Goal: Task Accomplishment & Management: Manage account settings

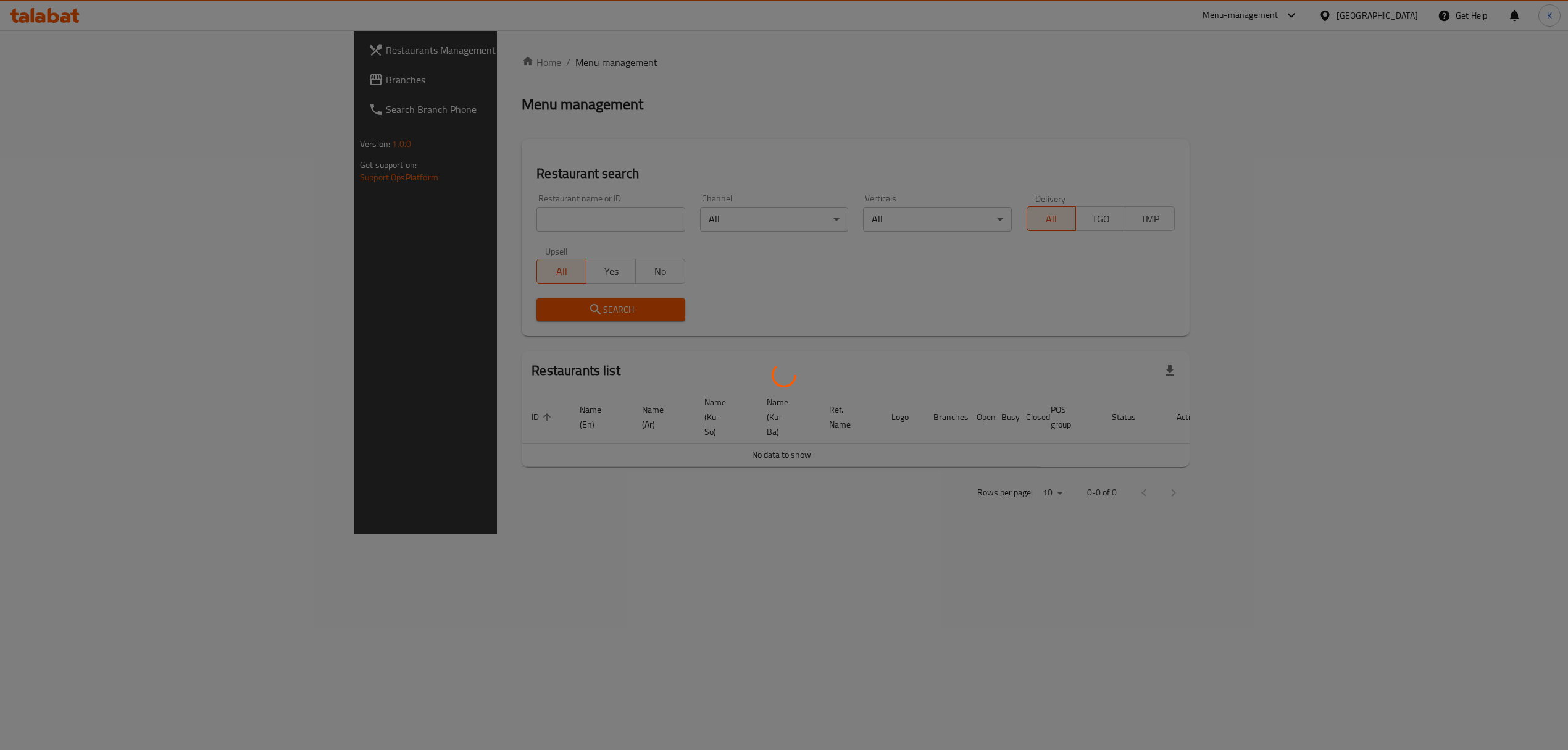
click at [391, 214] on div at bounding box center [784, 375] width 1568 height 750
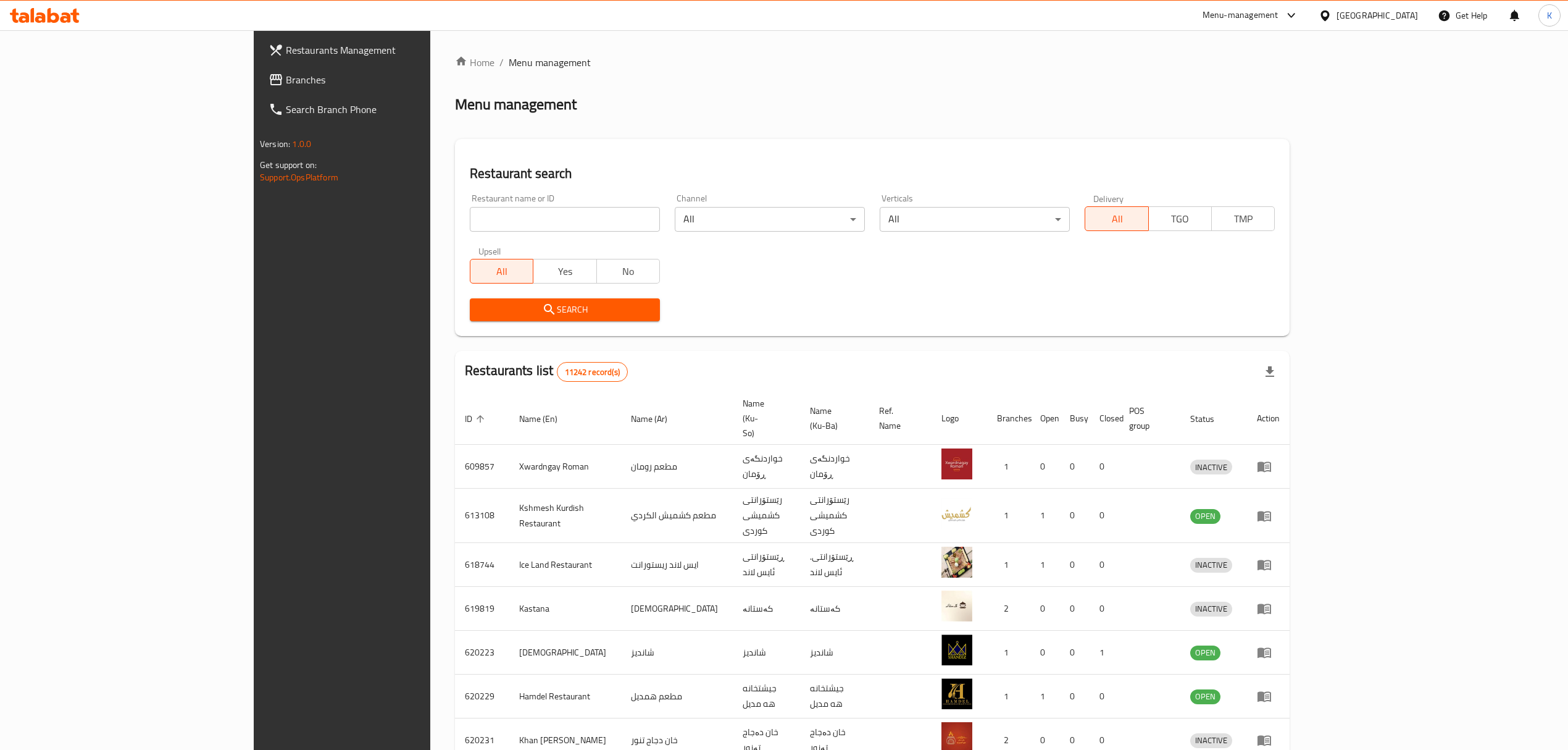
click at [470, 221] on input "search" at bounding box center [565, 219] width 190 height 25
type input "mangia ita"
click button "Search" at bounding box center [565, 309] width 190 height 23
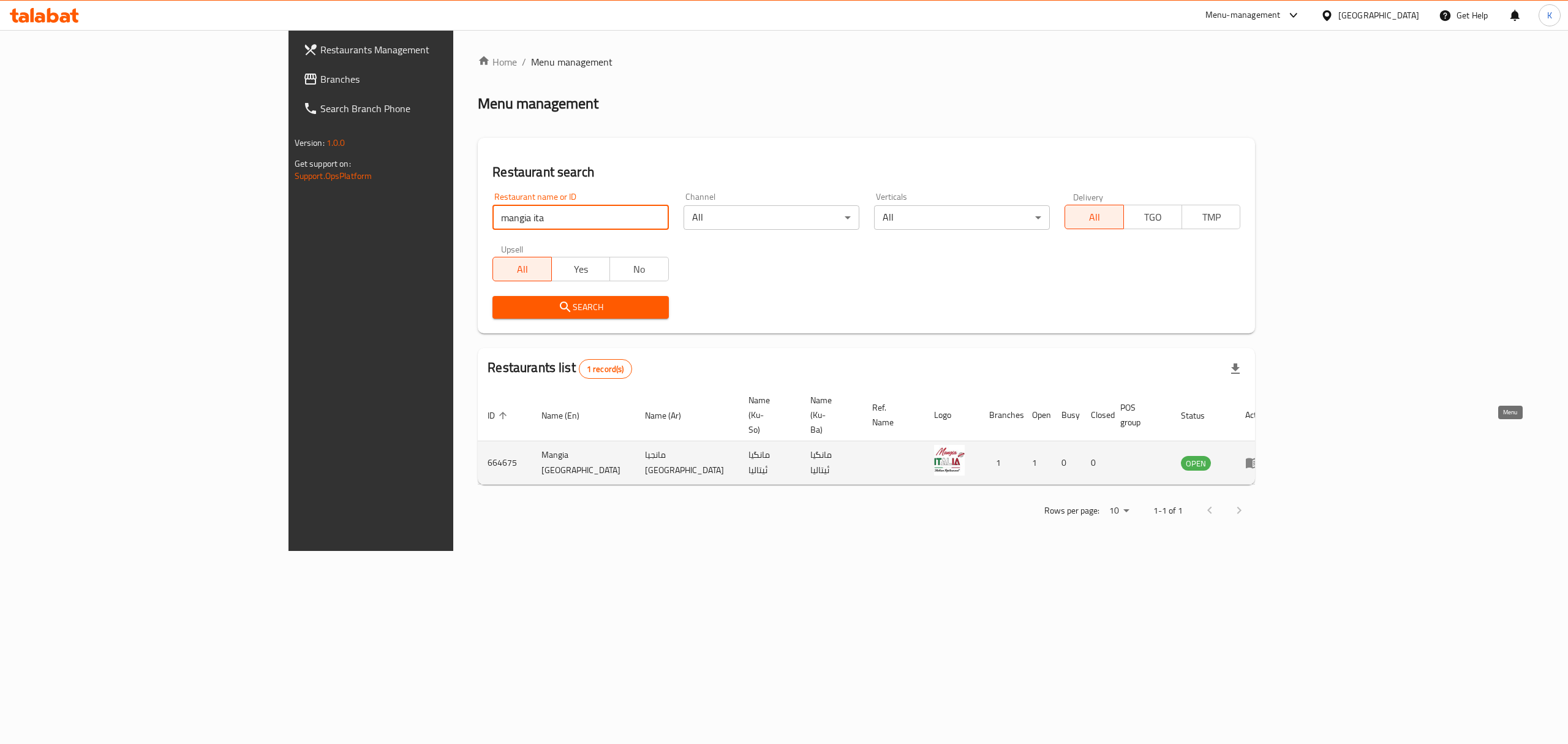
click at [1260, 455] on icon "enhanced table" at bounding box center [1252, 462] width 14 height 14
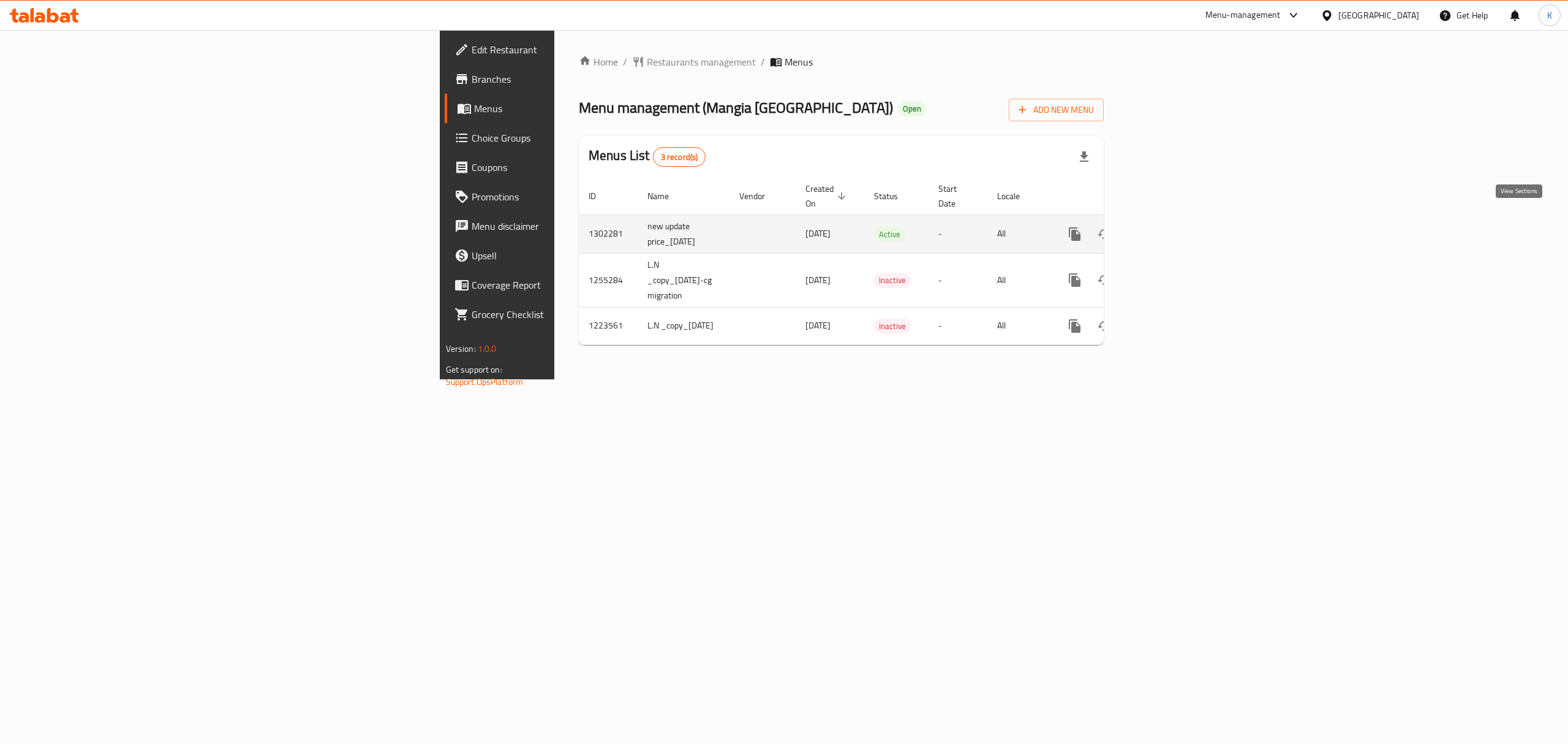
click at [1169, 228] on icon "enhanced table" at bounding box center [1163, 233] width 11 height 11
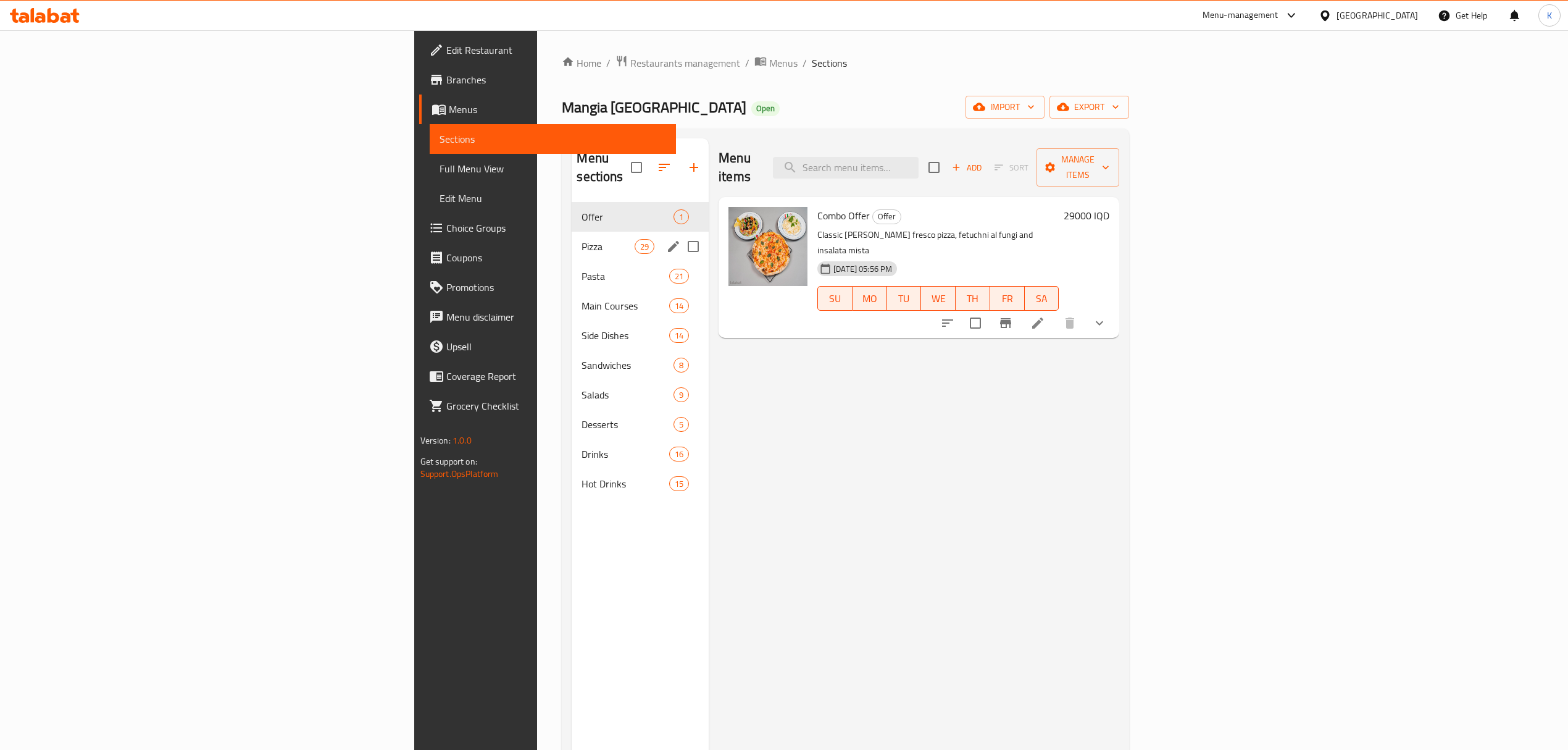
click at [571, 238] on div "Pizza 29" at bounding box center [640, 246] width 137 height 30
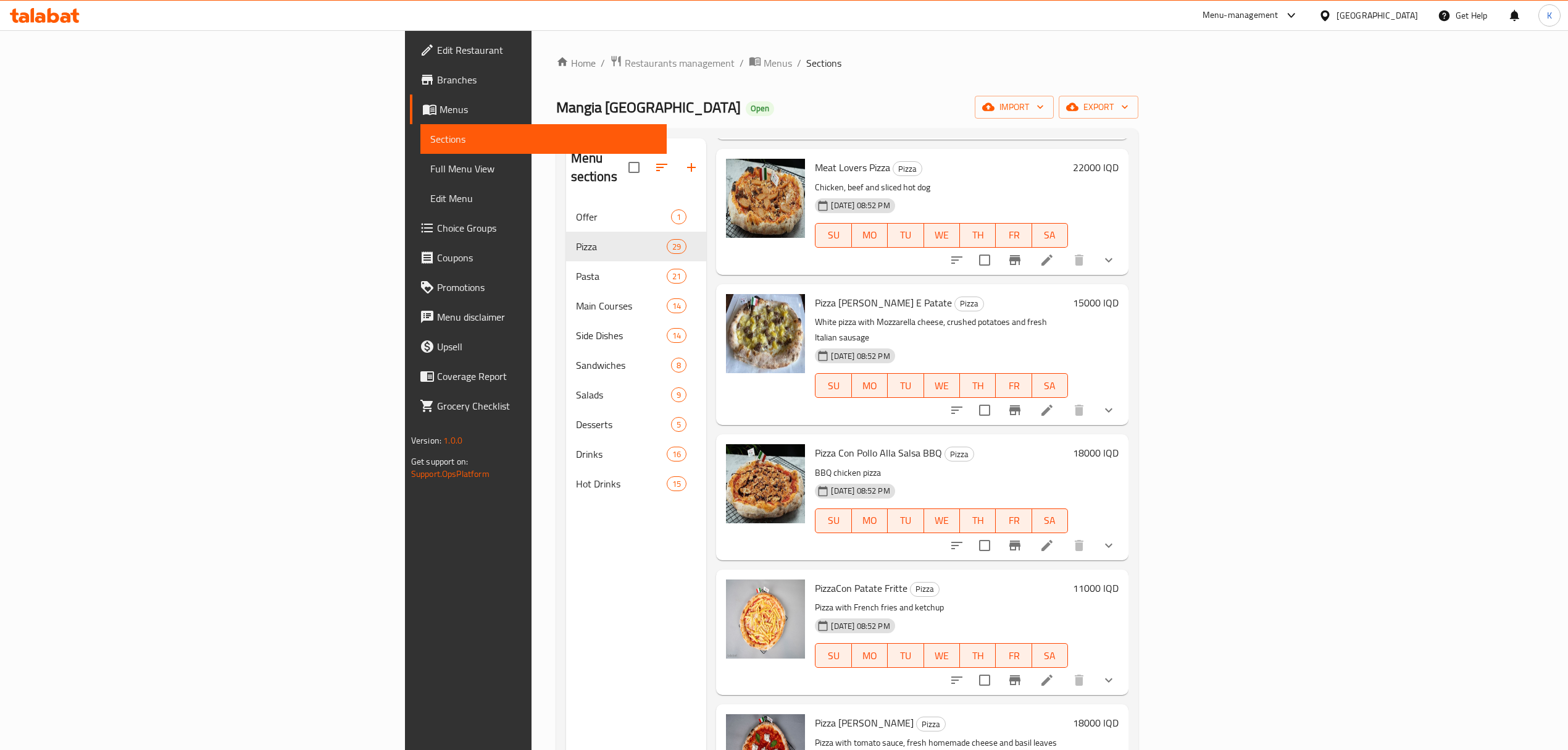
scroll to position [736, 0]
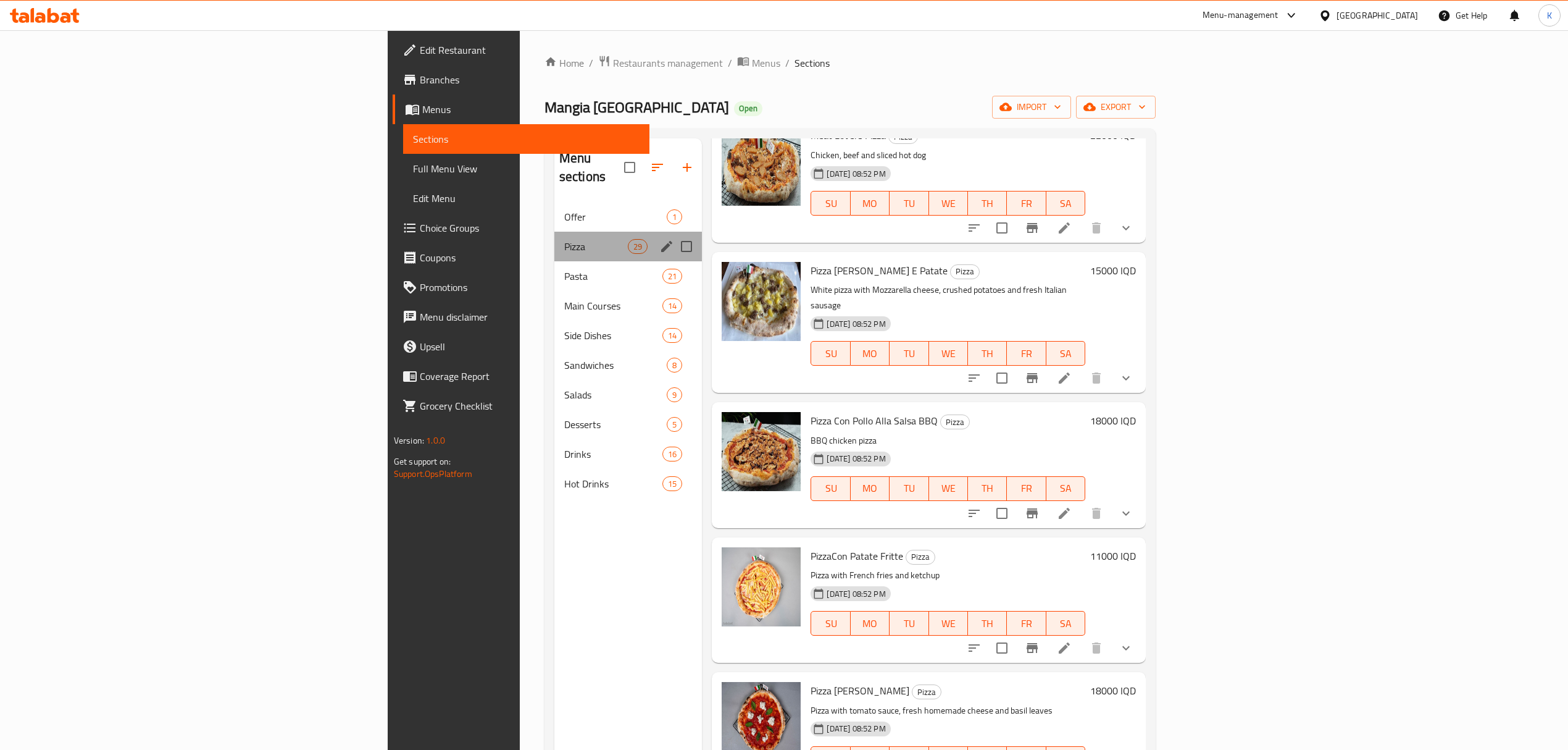
click at [554, 242] on div "Pizza 29" at bounding box center [629, 246] width 148 height 30
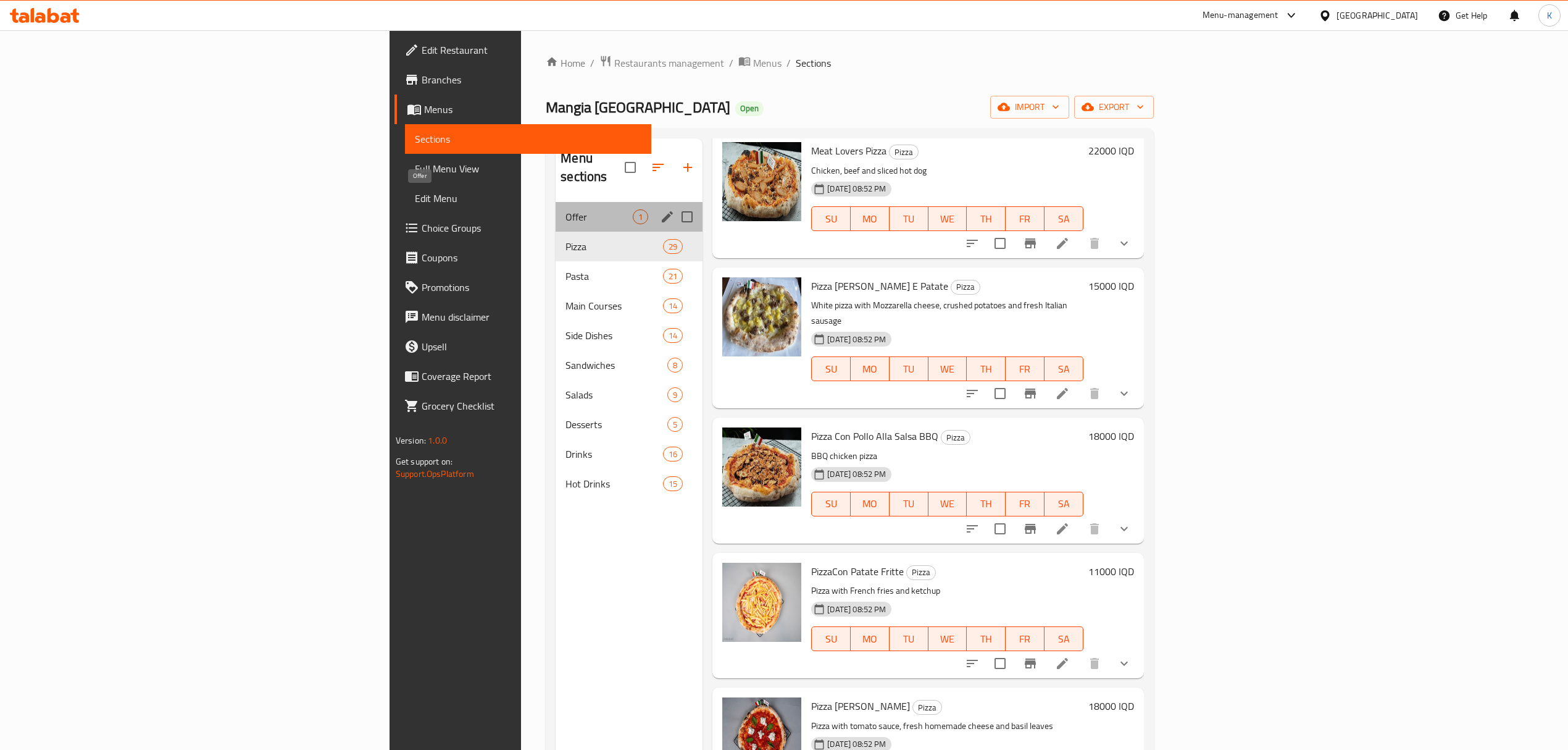
click at [566, 210] on span "Offer" at bounding box center [599, 216] width 67 height 14
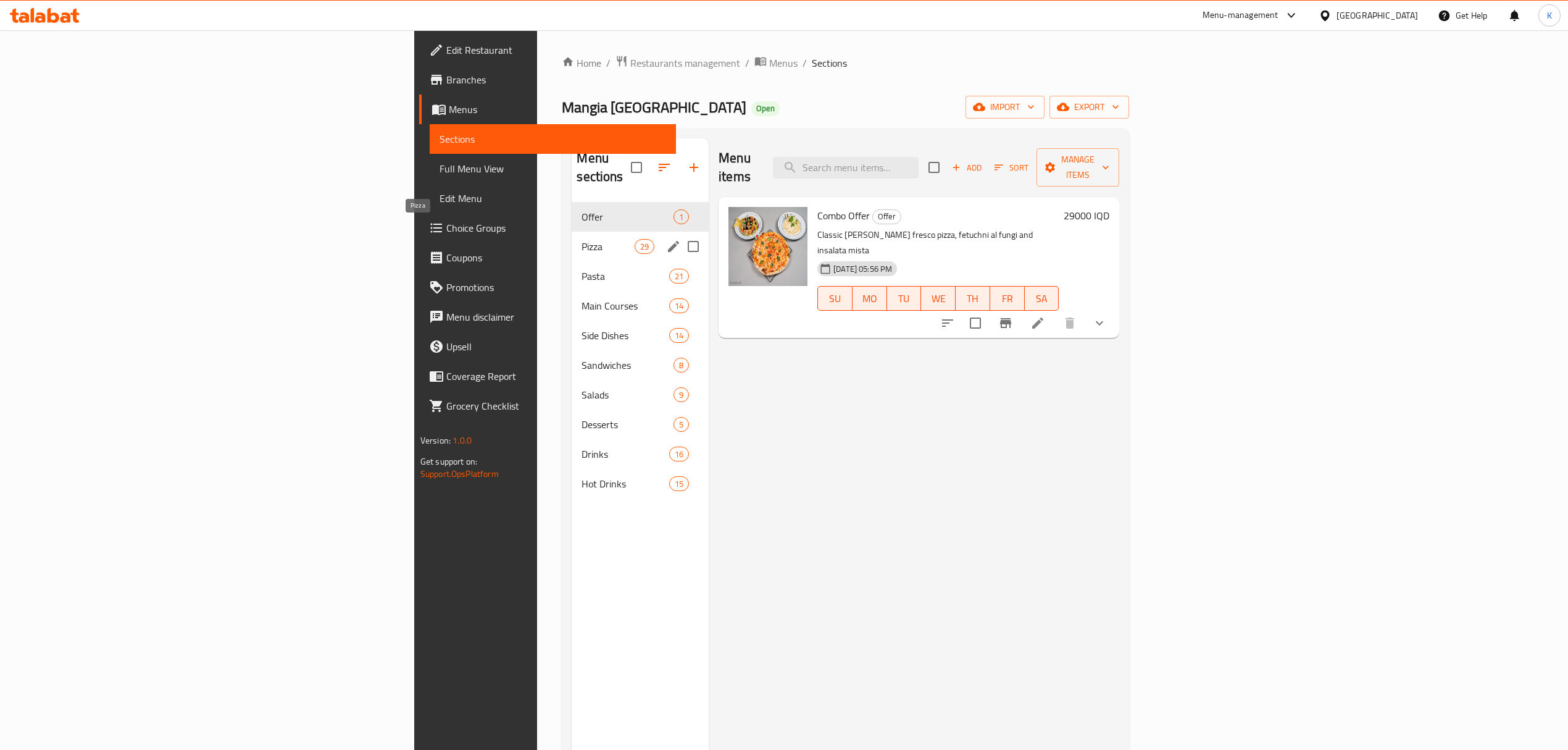
click at [582, 239] on span "Pizza" at bounding box center [608, 245] width 53 height 14
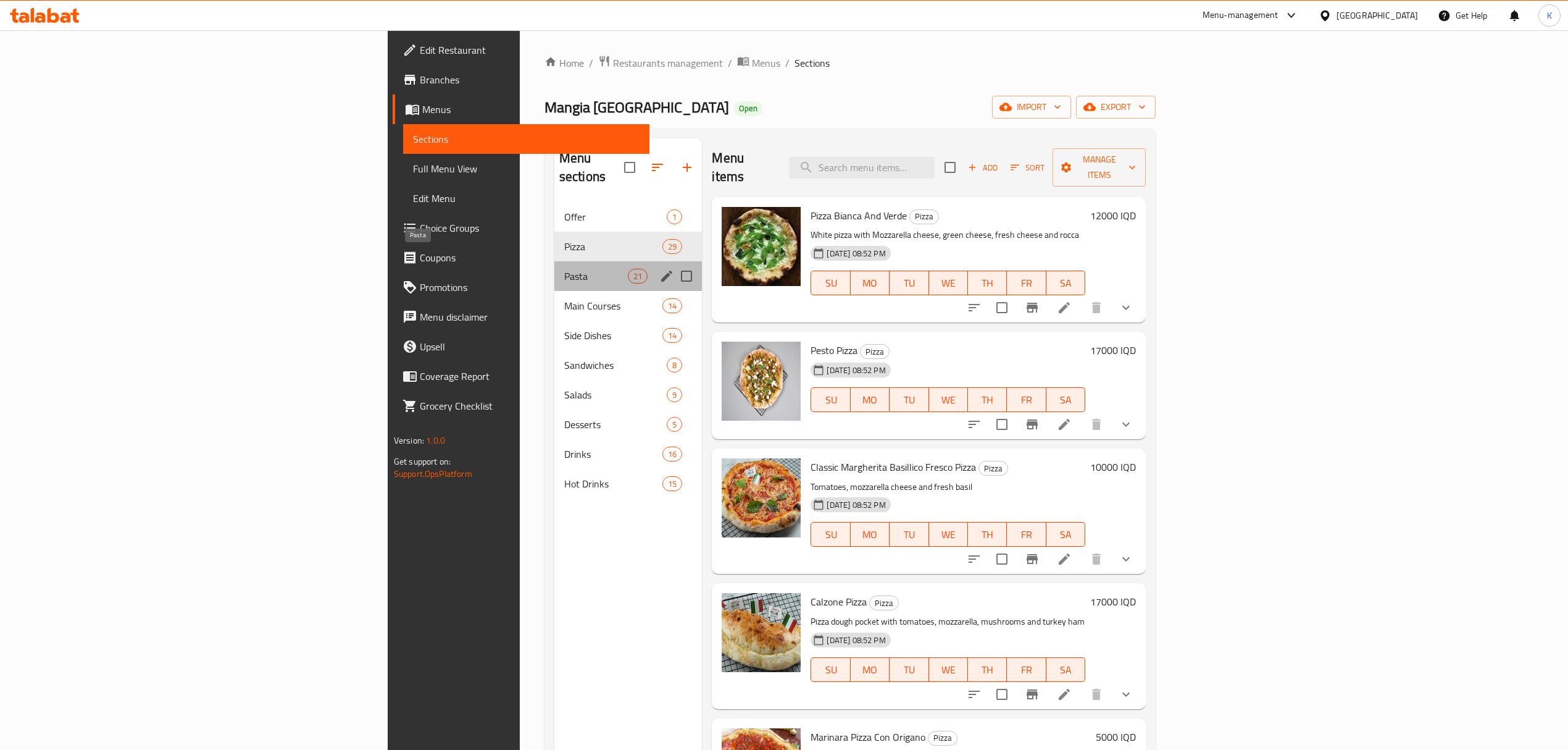
click at [564, 268] on span "Pasta" at bounding box center [595, 275] width 64 height 14
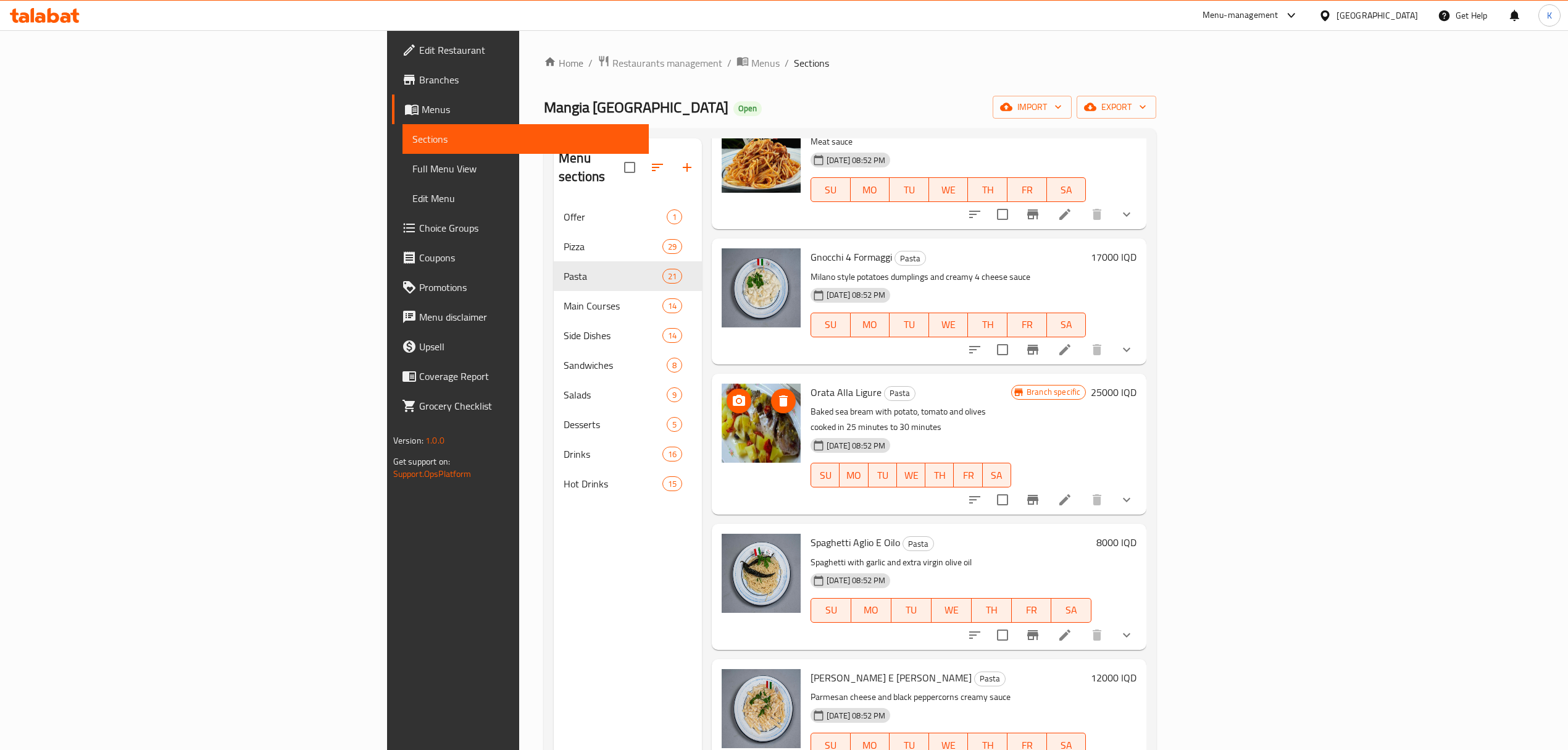
scroll to position [408, 0]
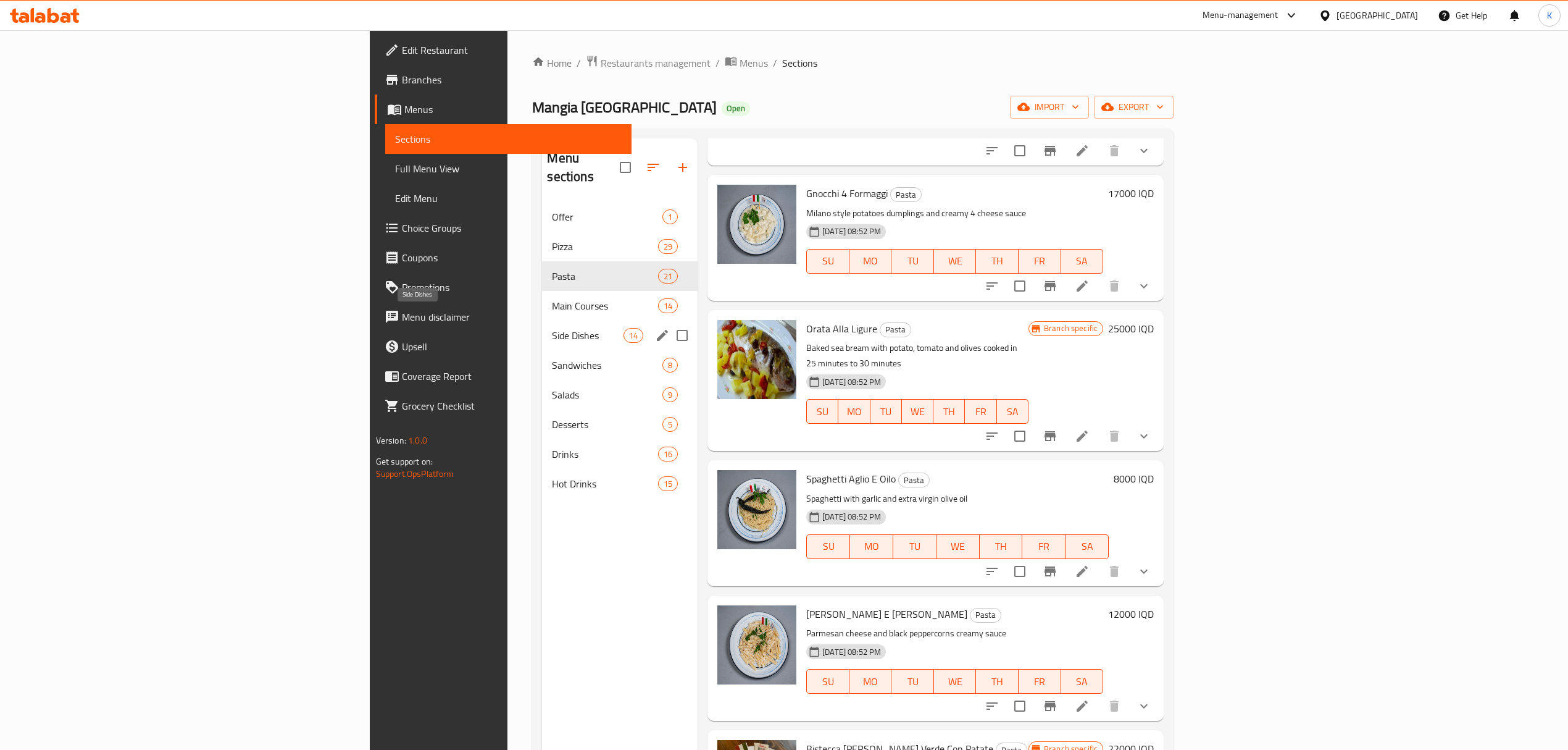
click at [552, 328] on span "Side Dishes" at bounding box center [587, 335] width 71 height 14
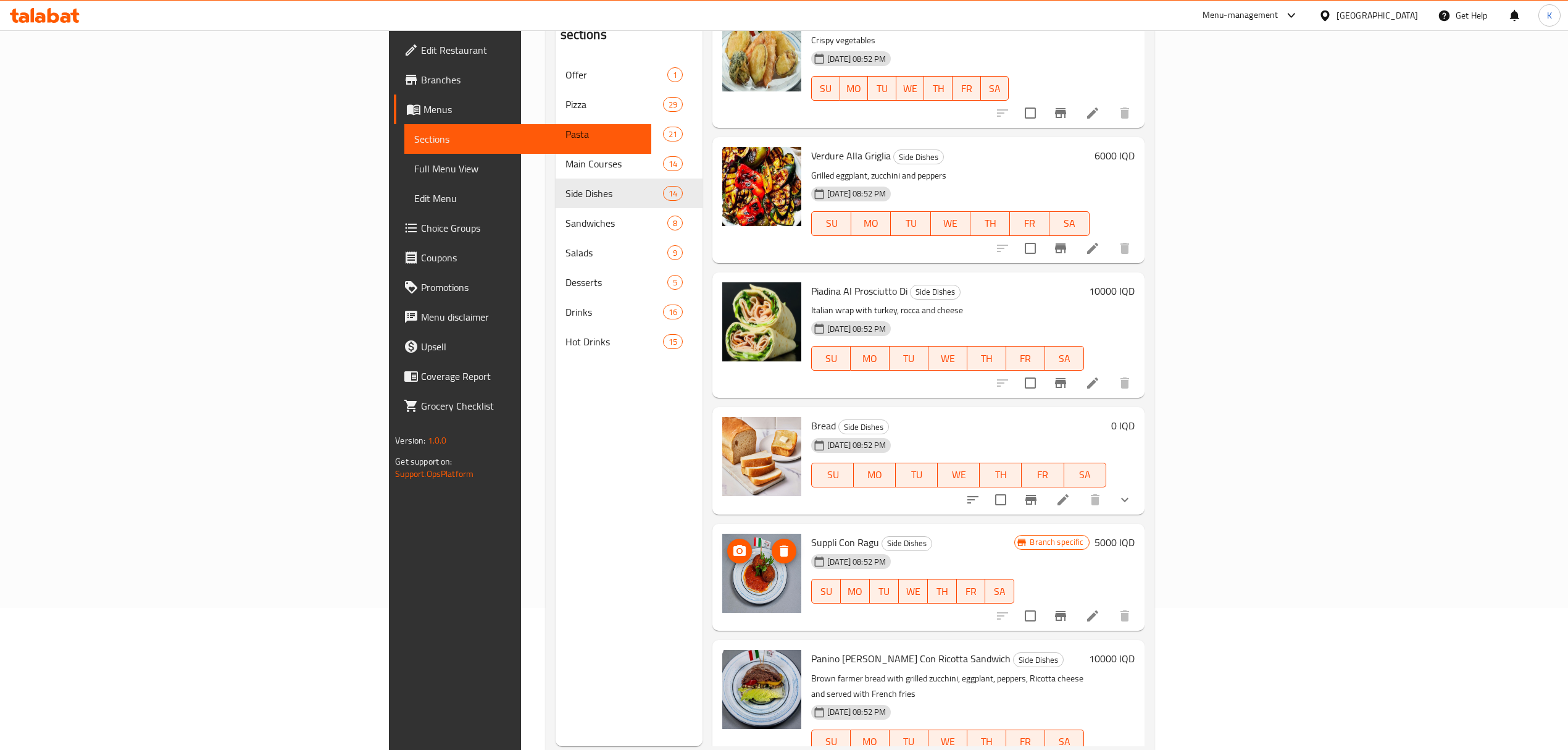
scroll to position [174, 0]
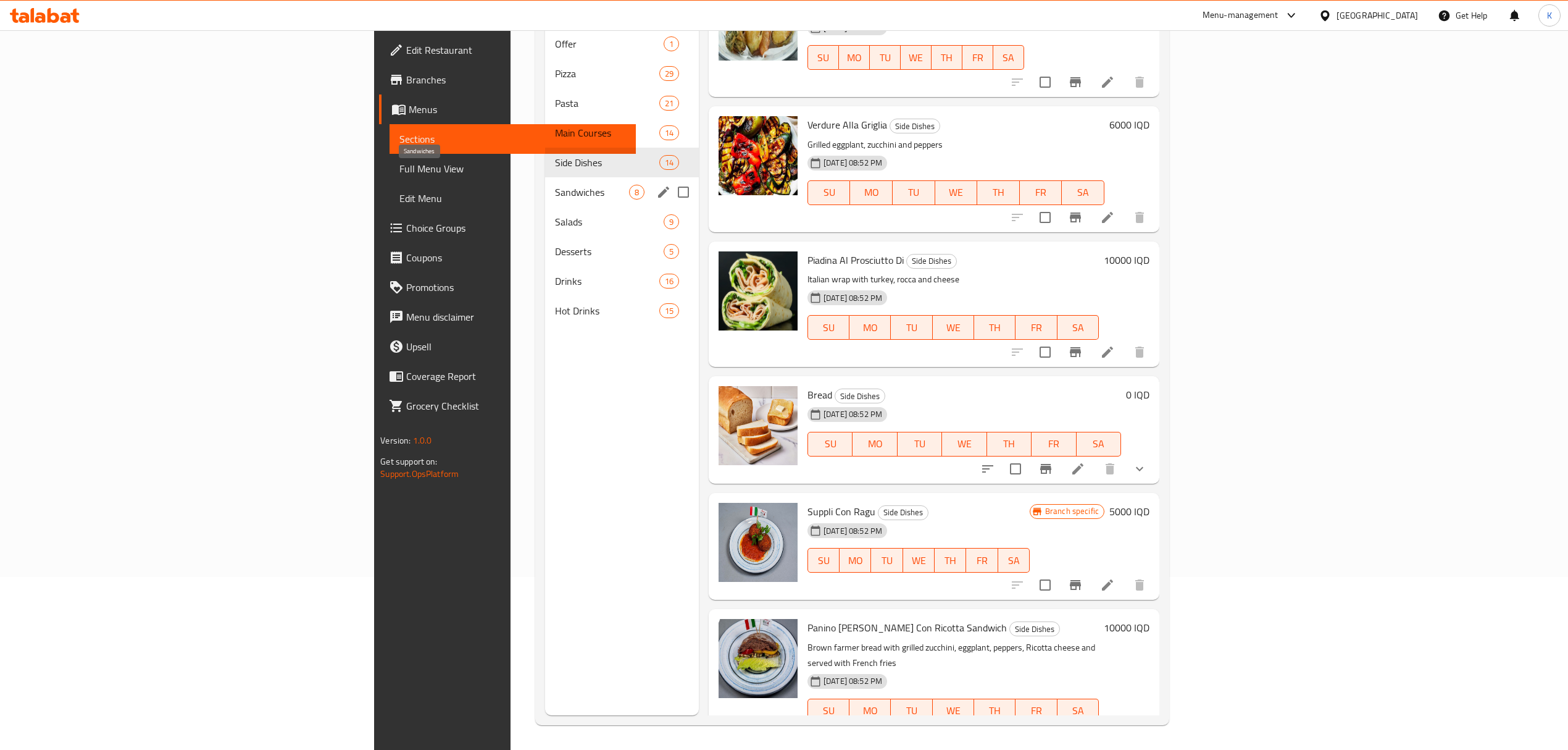
click at [555, 185] on span "Sandwiches" at bounding box center [592, 192] width 74 height 14
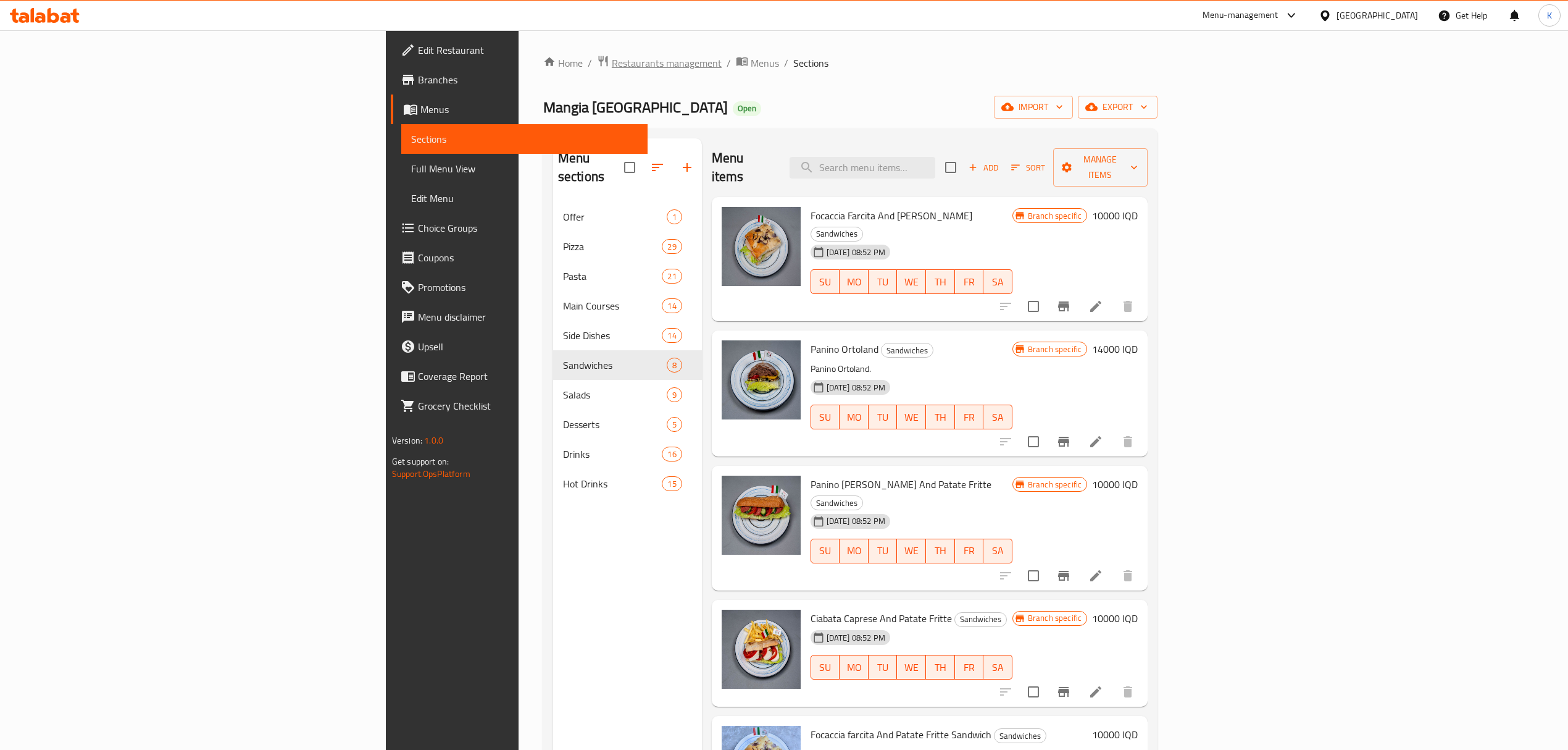
click at [612, 67] on span "Restaurants management" at bounding box center [666, 62] width 110 height 14
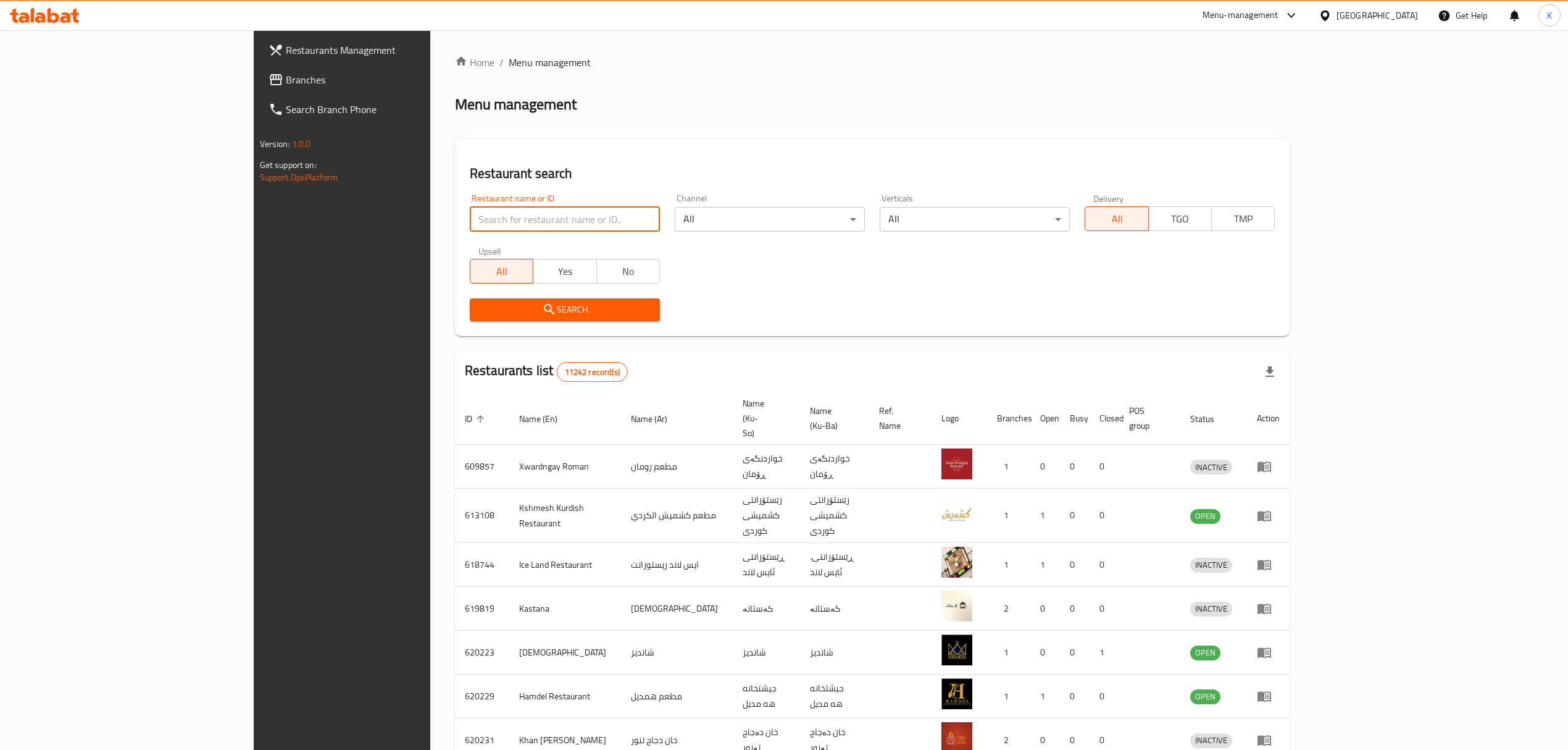
click at [470, 225] on input "search" at bounding box center [565, 219] width 190 height 25
type input "hi pizza"
click button "Search" at bounding box center [565, 309] width 190 height 23
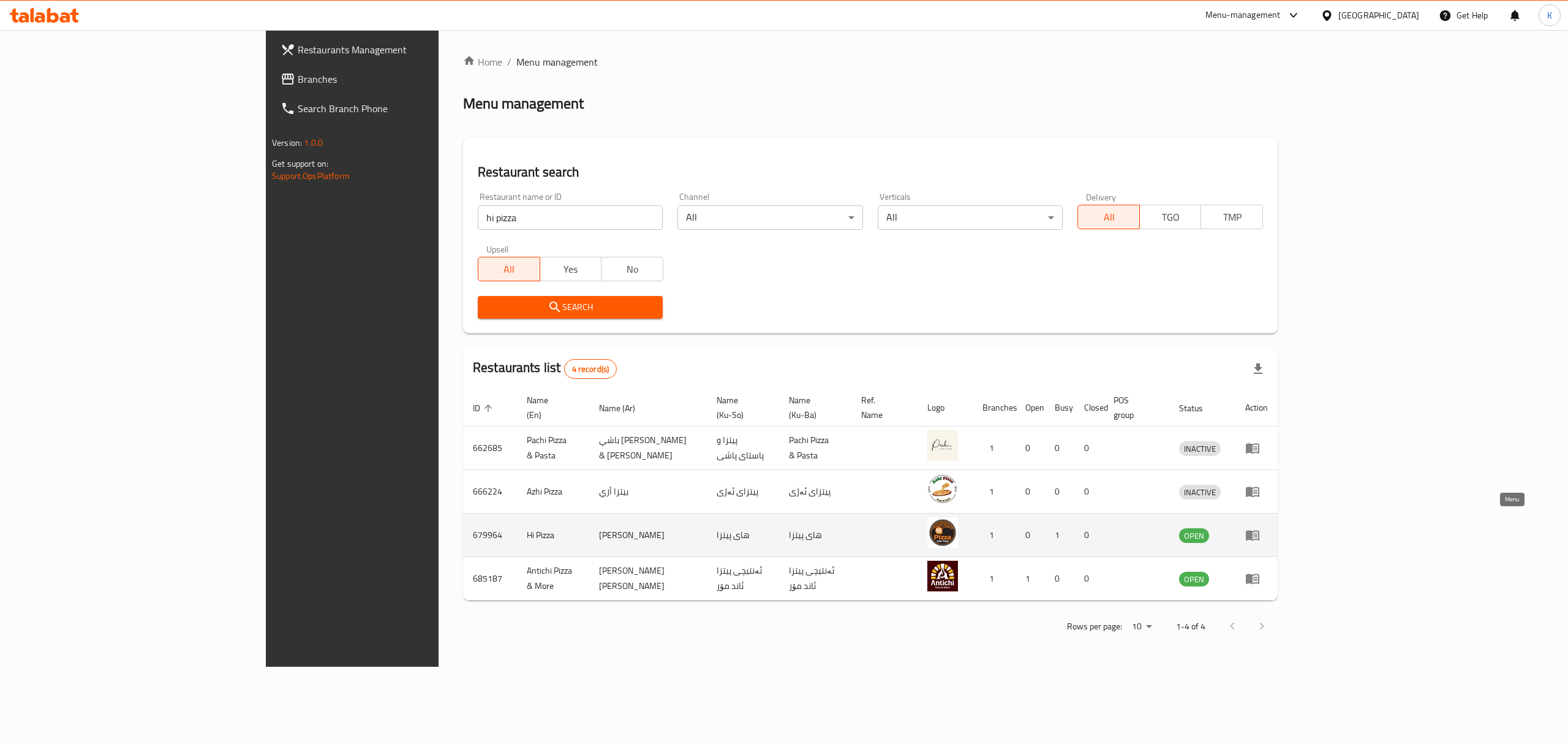
click at [1259, 531] on icon "enhanced table" at bounding box center [1253, 536] width 14 height 10
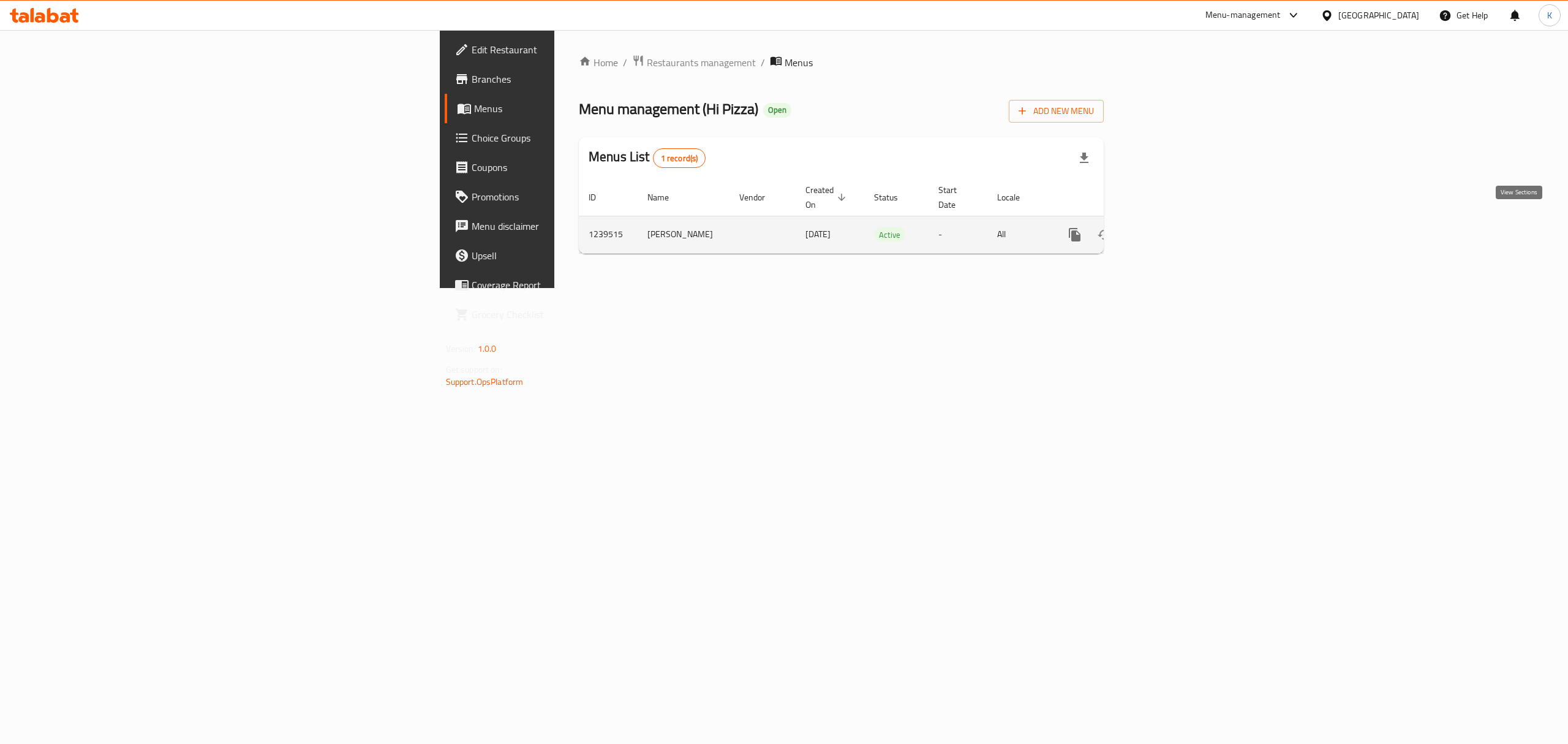
click at [1171, 227] on icon "enhanced table" at bounding box center [1163, 234] width 14 height 14
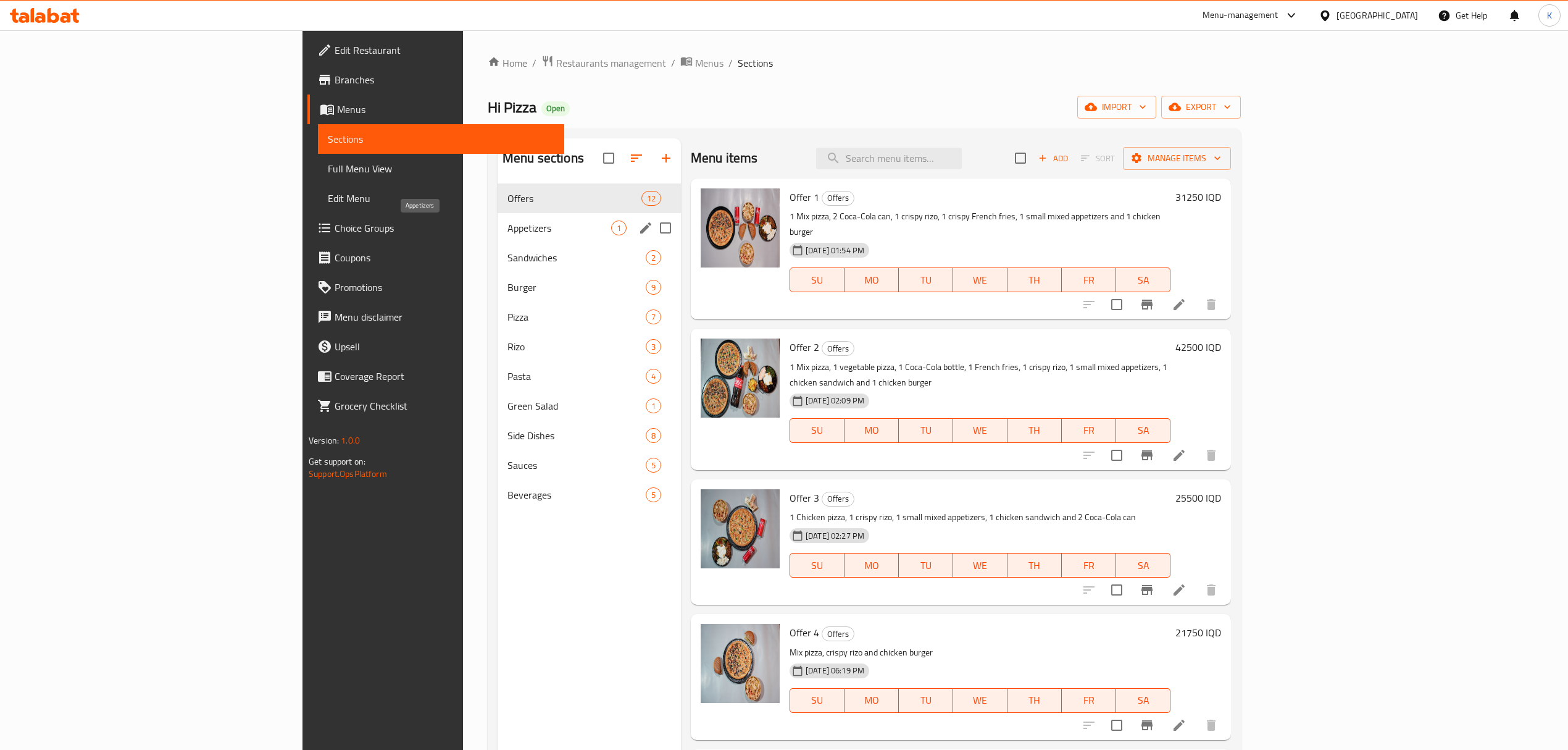
click at [508, 234] on span "Appetizers" at bounding box center [560, 228] width 104 height 14
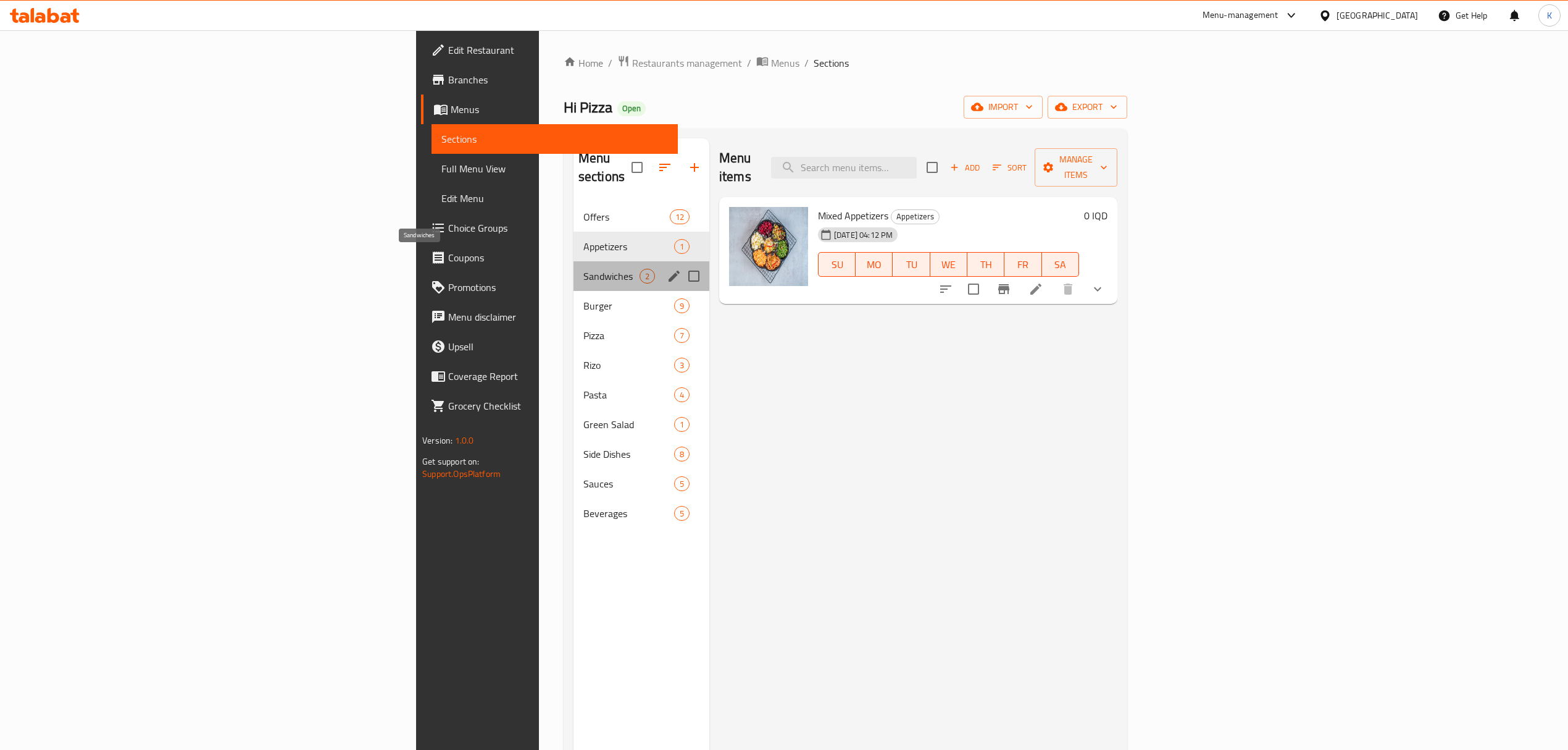
click at [583, 268] on span "Sandwiches" at bounding box center [612, 275] width 56 height 14
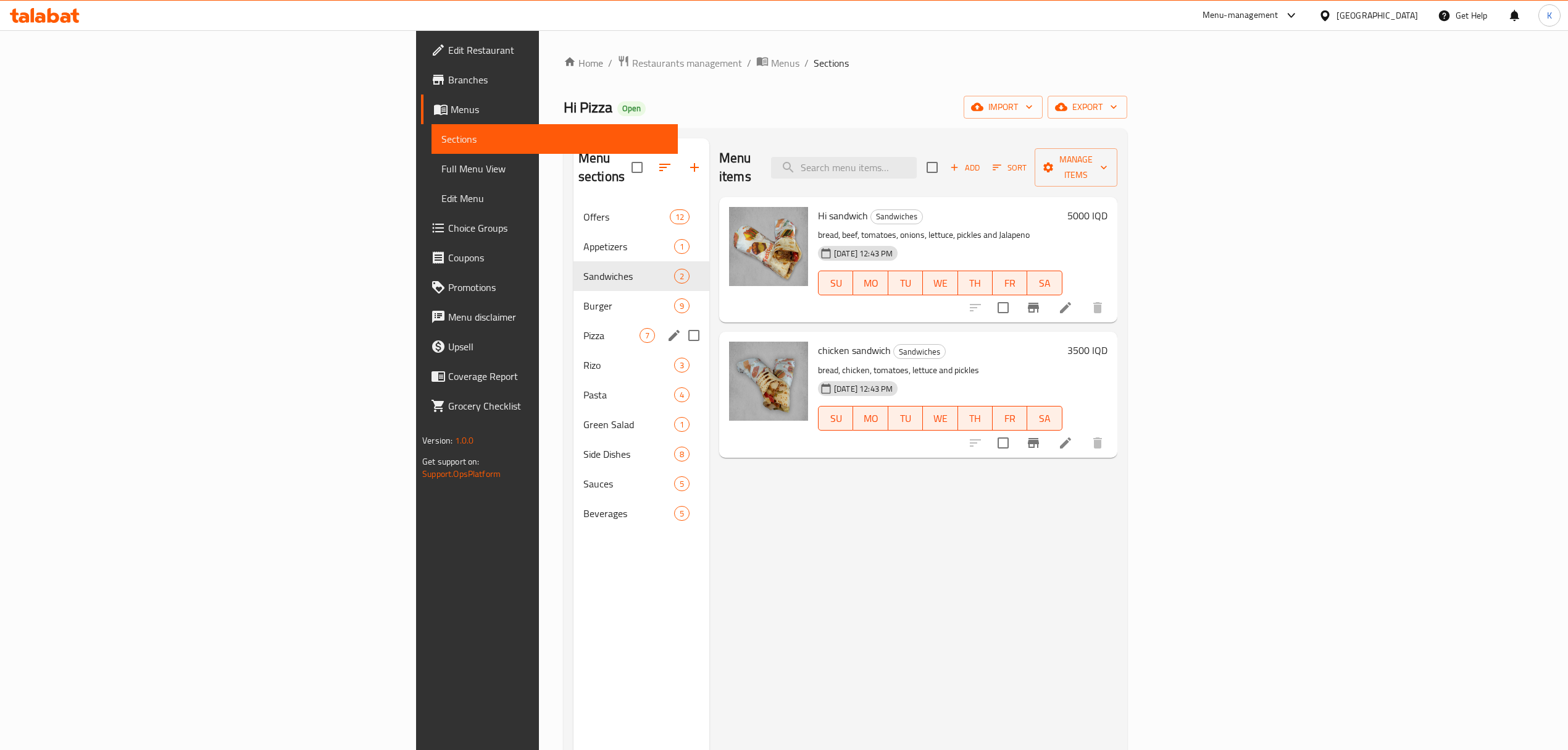
click at [573, 329] on div "Pizza 7" at bounding box center [640, 335] width 135 height 30
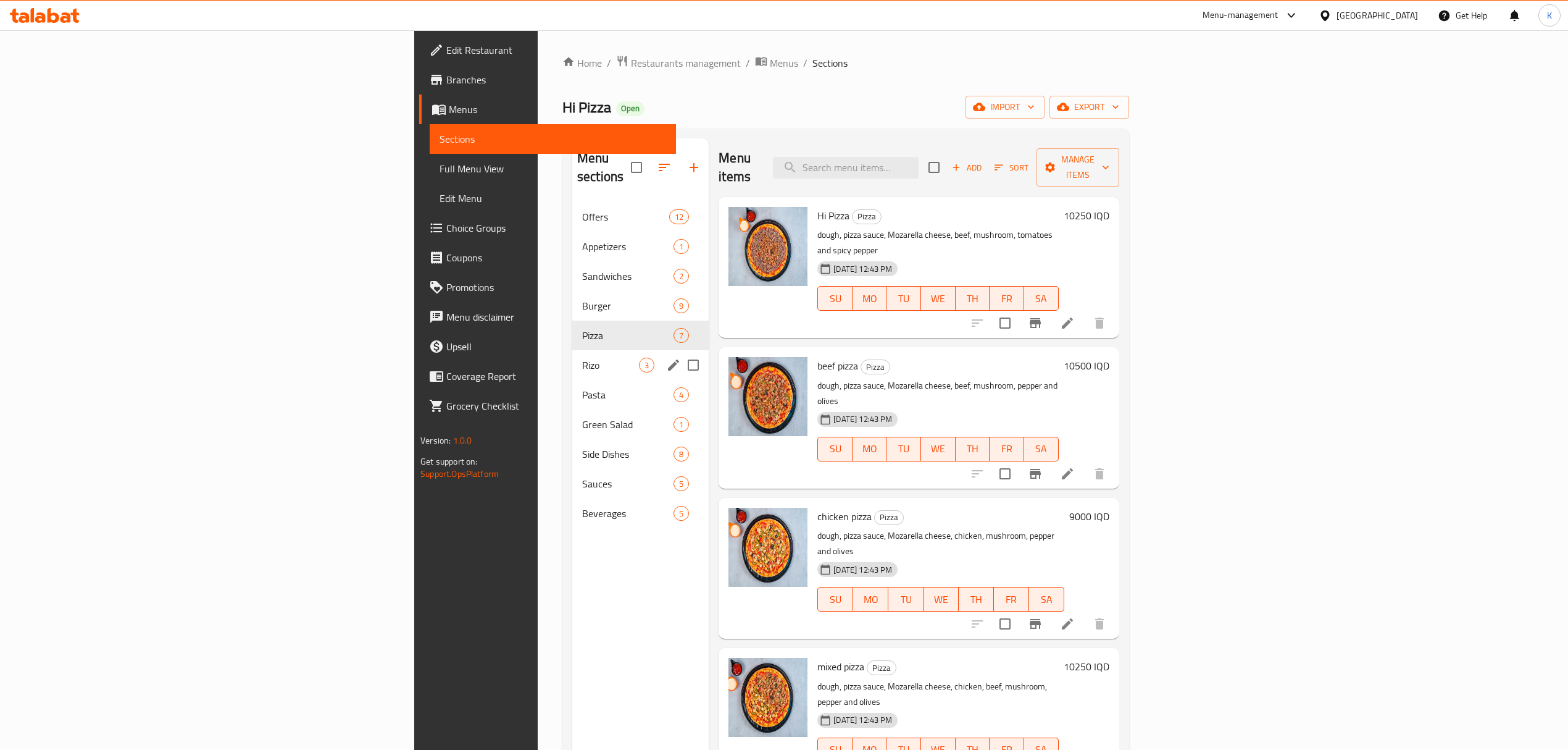
click at [582, 358] on span "Rizo" at bounding box center [610, 365] width 57 height 14
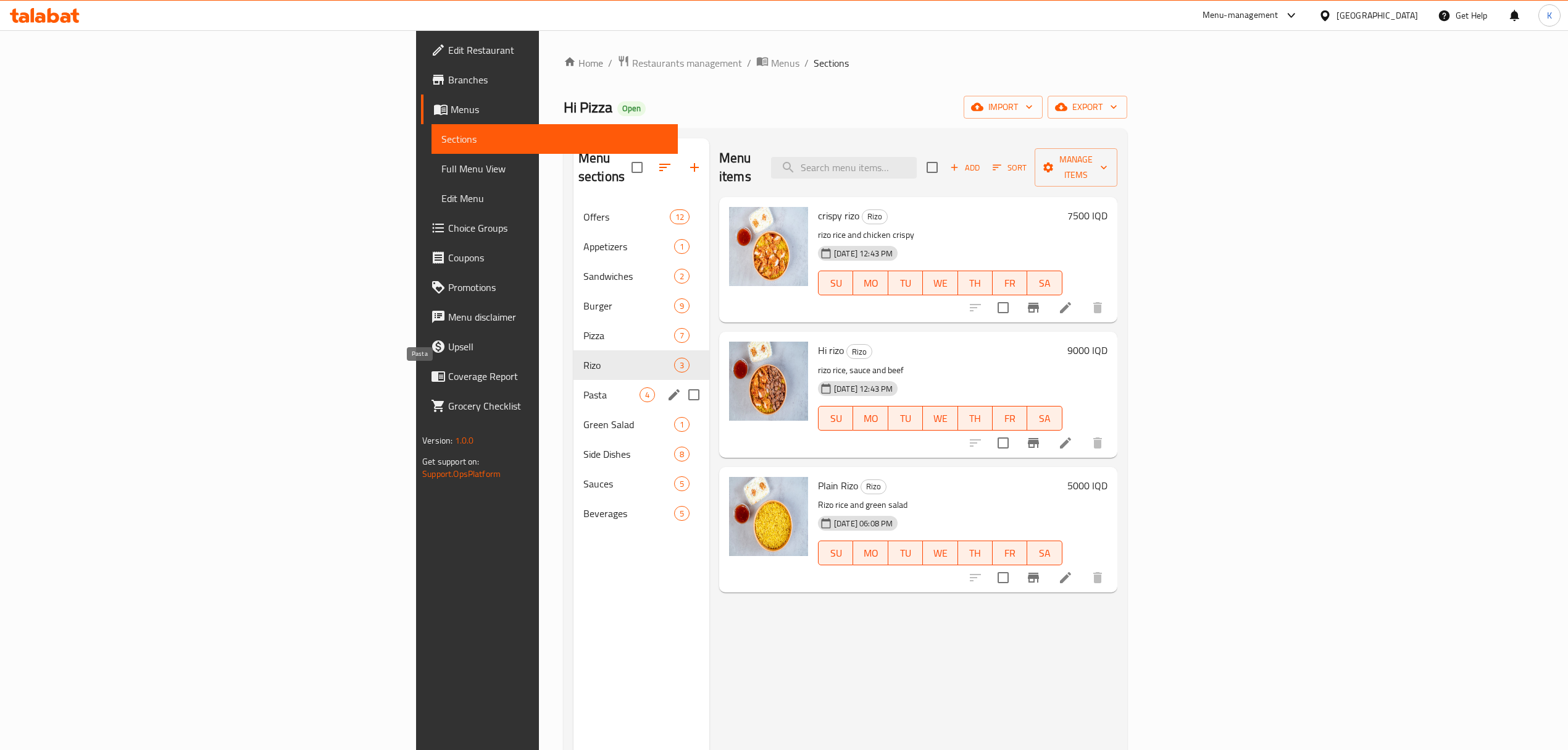
click at [583, 387] on span "Pasta" at bounding box center [612, 394] width 56 height 14
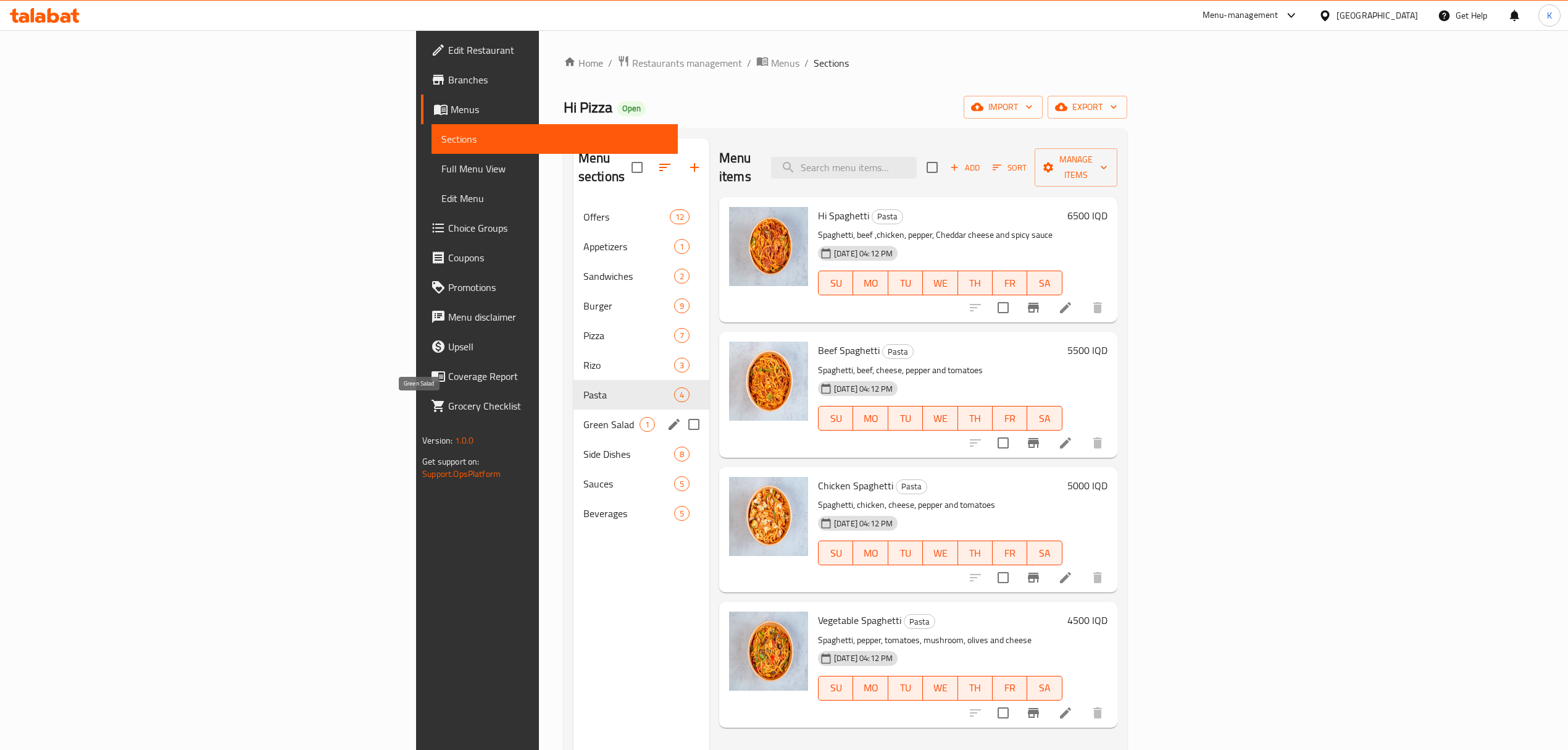
click at [583, 417] on span "Green Salad" at bounding box center [612, 424] width 56 height 14
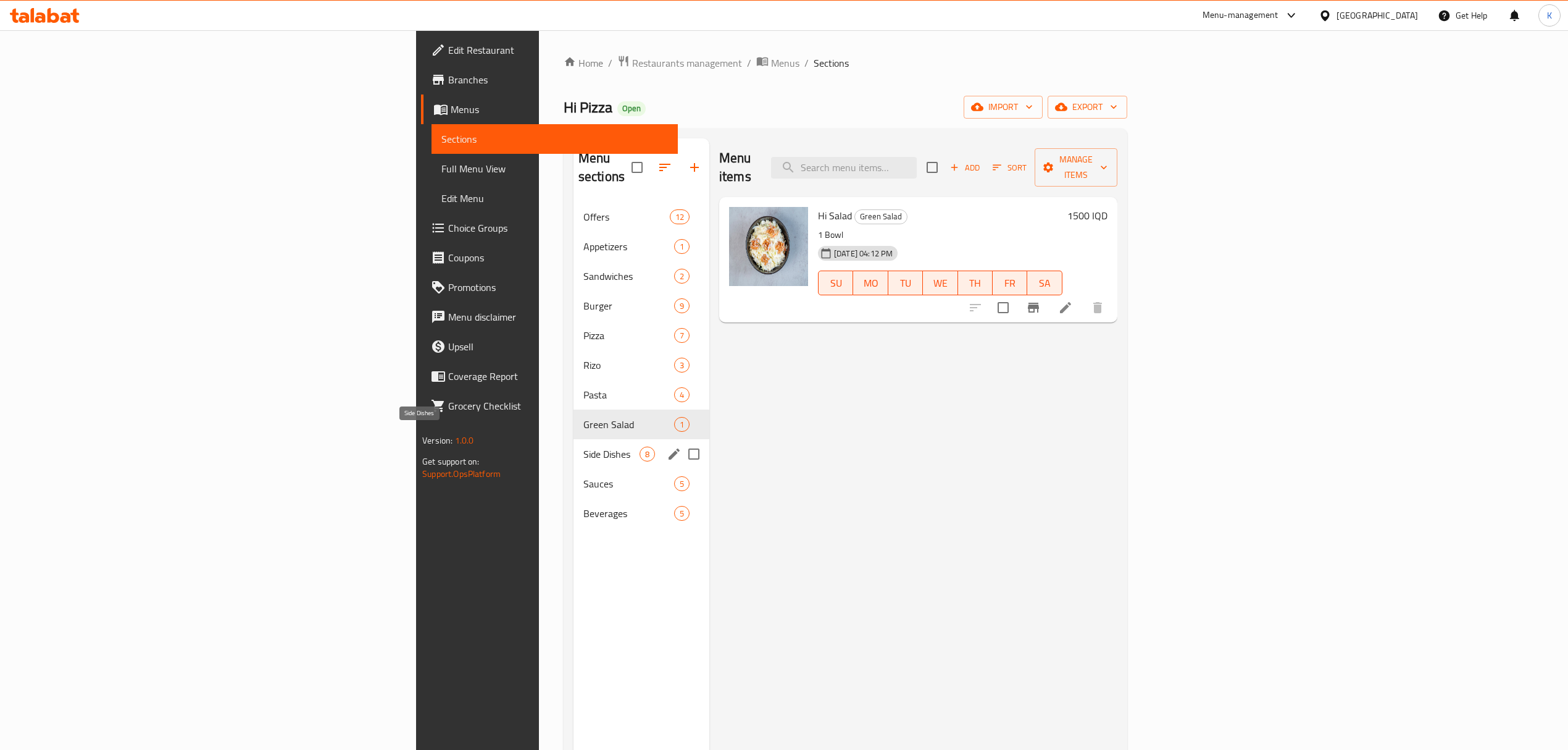
click at [583, 447] on span "Side Dishes" at bounding box center [612, 453] width 56 height 14
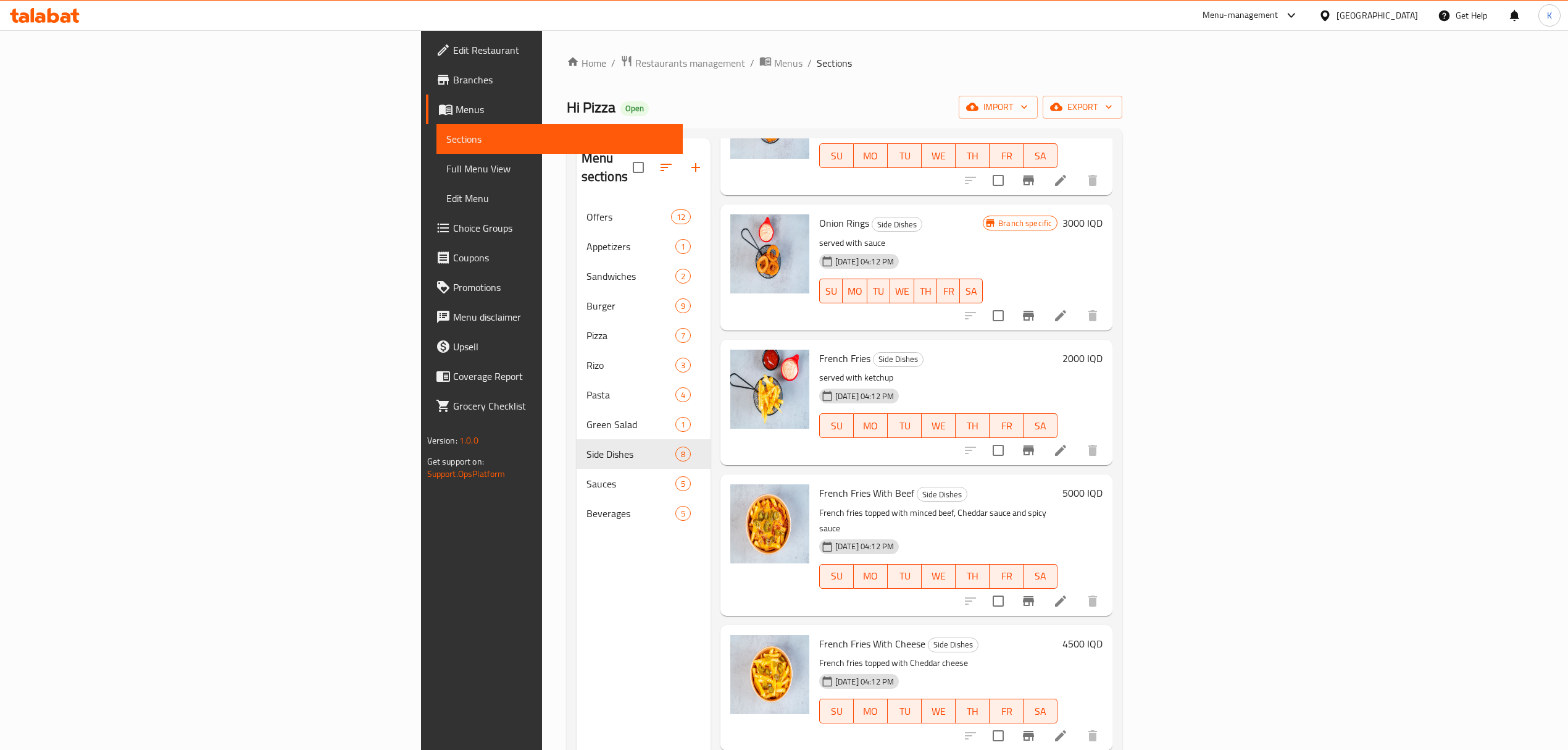
scroll to position [129, 0]
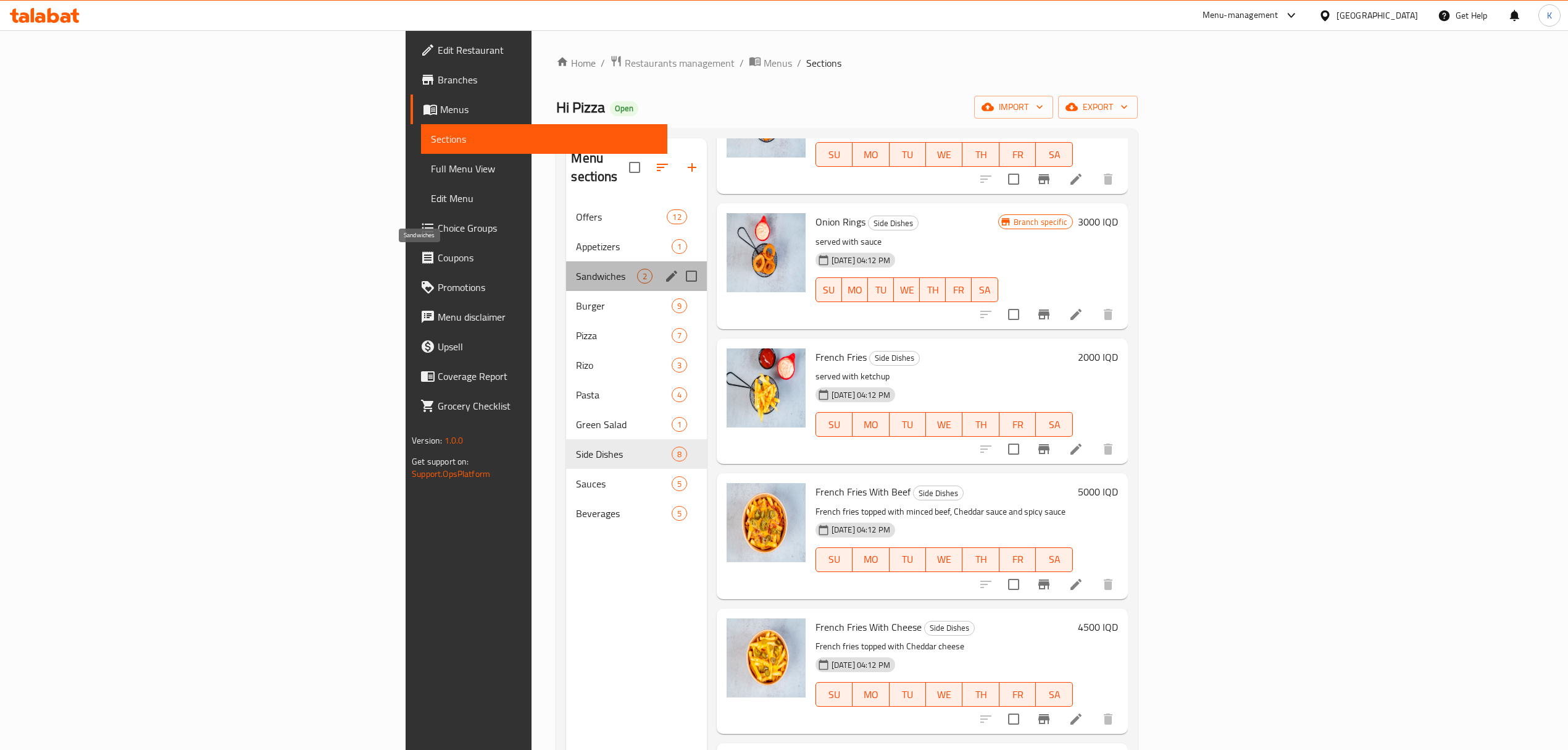
click at [576, 268] on span "Sandwiches" at bounding box center [606, 275] width 60 height 14
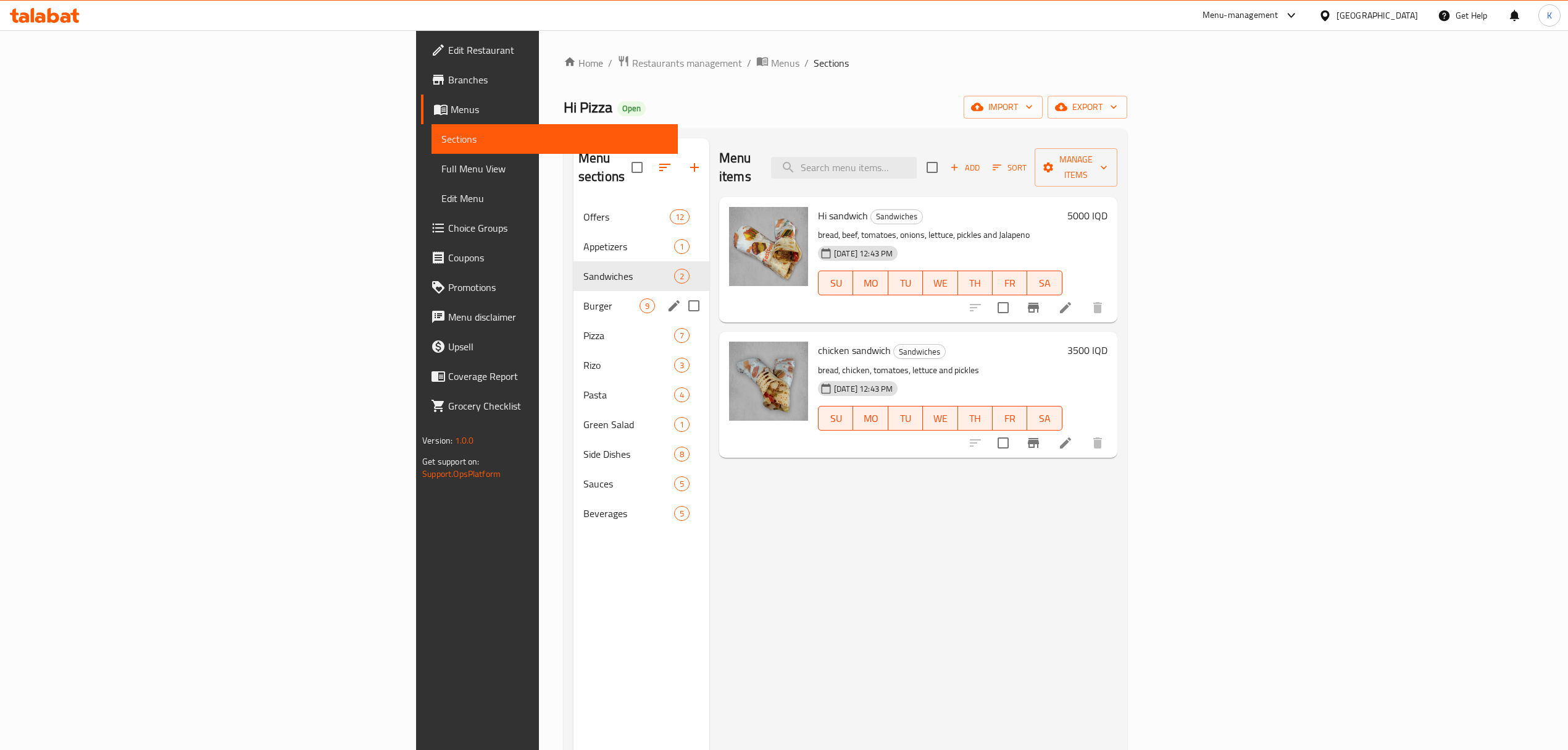
click at [583, 298] on span "Burger" at bounding box center [612, 305] width 56 height 14
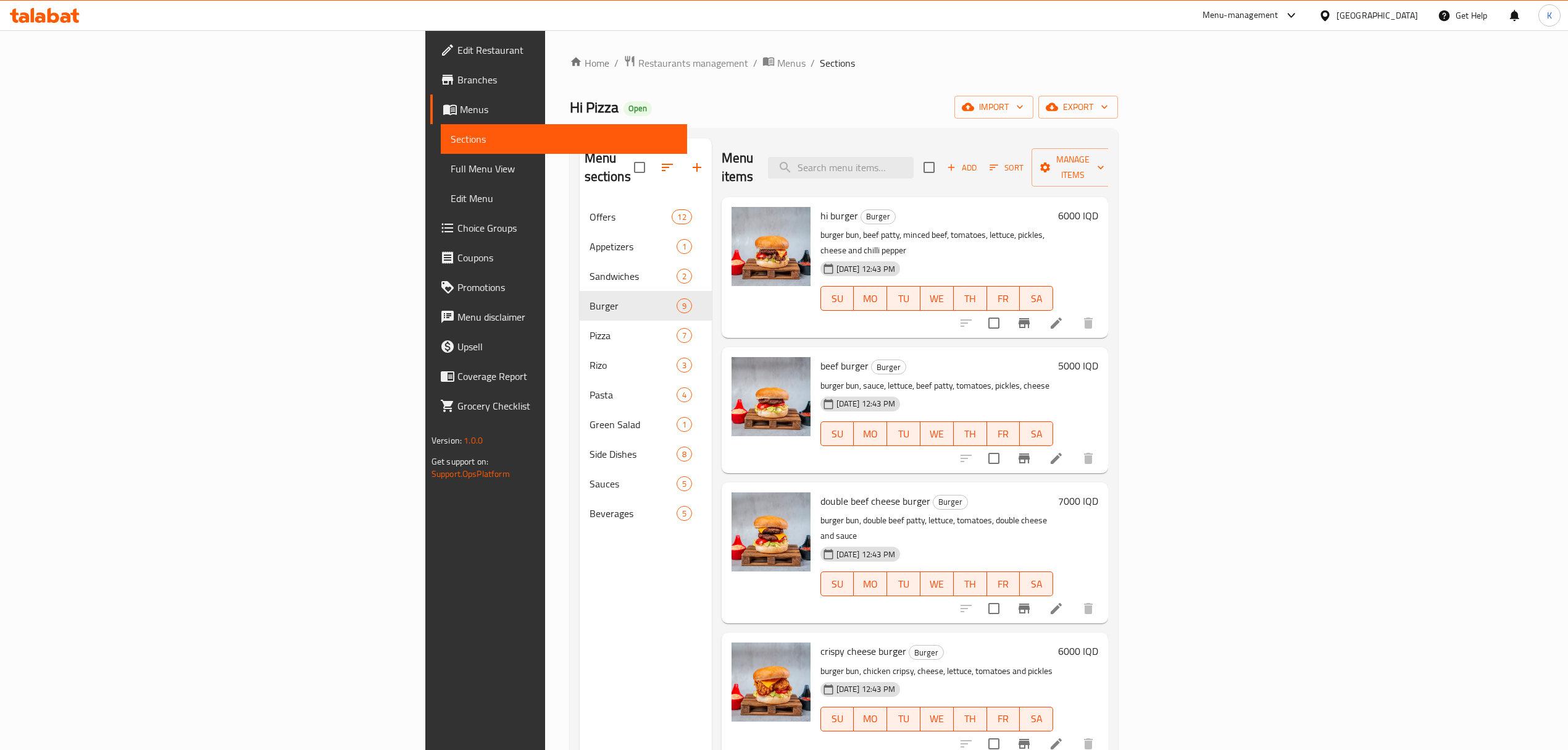
click at [1098, 207] on h6 "6000 IQD" at bounding box center [1077, 216] width 40 height 17
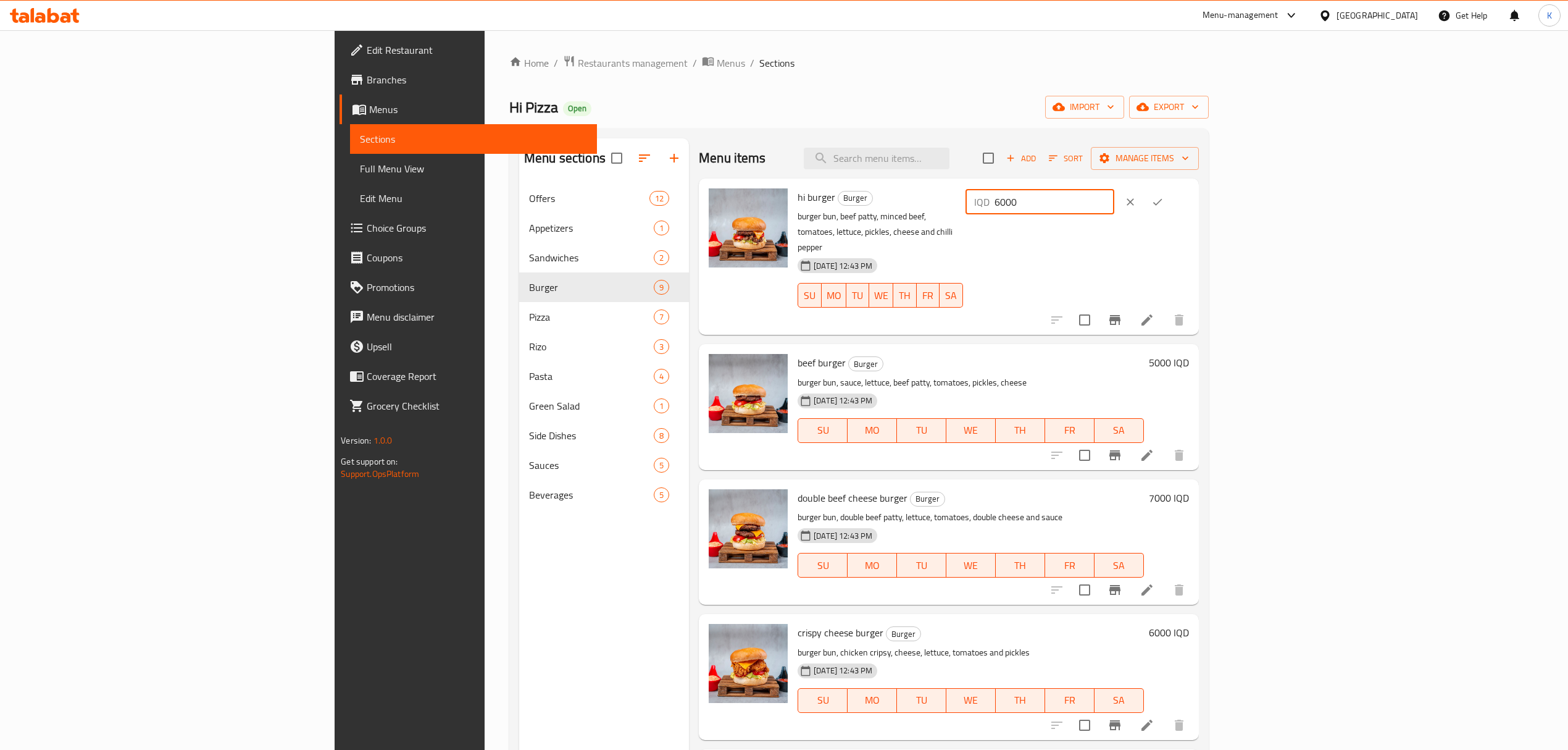
click at [1114, 204] on input "6000" at bounding box center [1054, 201] width 120 height 25
click at [577, 63] on span "Restaurants management" at bounding box center [632, 62] width 110 height 14
